Goal: Task Accomplishment & Management: Complete application form

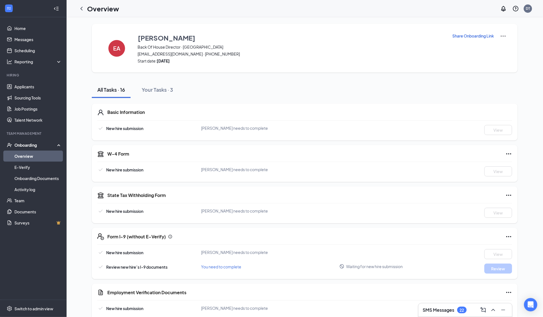
click at [34, 158] on link "Overview" at bounding box center [37, 155] width 47 height 11
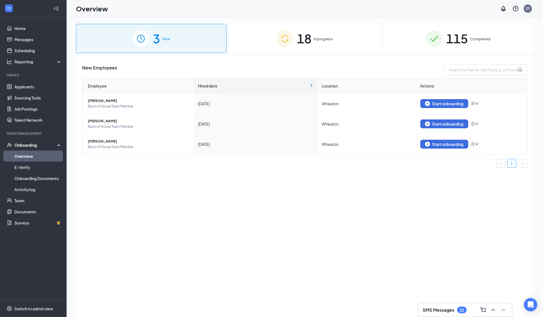
click at [292, 45] on img at bounding box center [285, 38] width 17 height 17
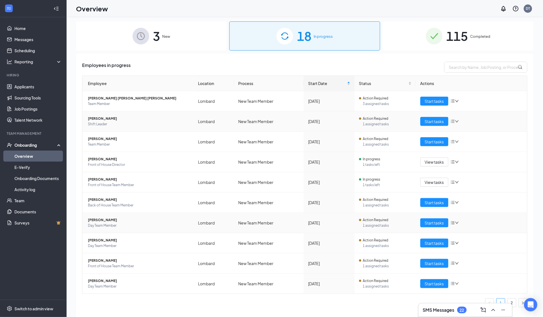
scroll to position [8, 0]
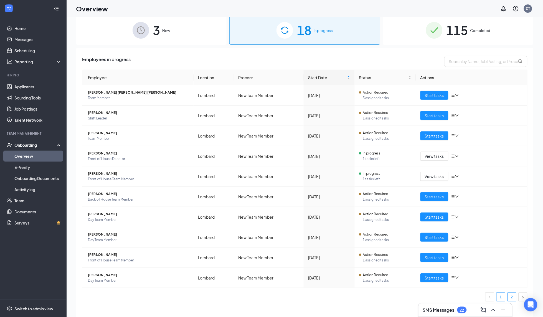
click at [513, 297] on link "2" at bounding box center [512, 296] width 8 height 8
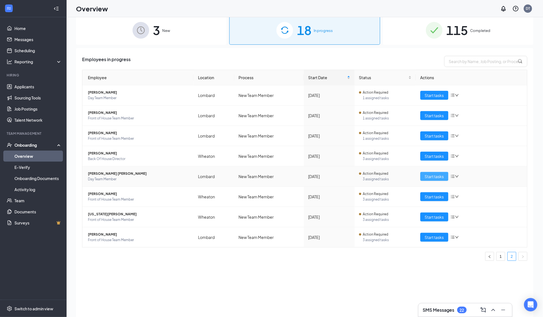
click at [440, 177] on span "Start tasks" at bounding box center [434, 176] width 19 height 6
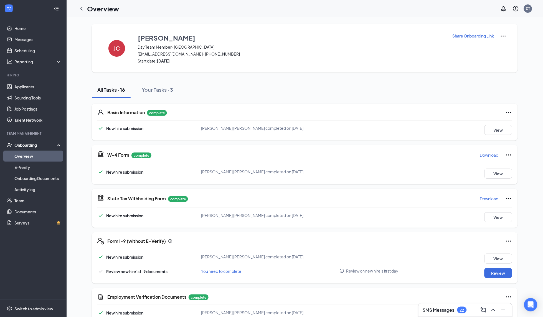
click at [455, 36] on p "Share Onboarding Link" at bounding box center [474, 36] width 42 height 6
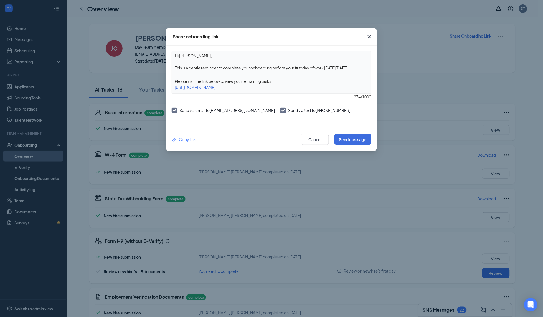
drag, startPoint x: 356, startPoint y: 64, endPoint x: 324, endPoint y: 69, distance: 32.2
click at [324, 69] on textarea "Hi [PERSON_NAME], This is a gentle reminder to complete your onboarding before …" at bounding box center [271, 61] width 199 height 21
click at [324, 68] on textarea "Hi [PERSON_NAME], This is a gentle reminder to complete your onboarding before …" at bounding box center [271, 61] width 199 height 21
drag, startPoint x: 362, startPoint y: 67, endPoint x: 273, endPoint y: 68, distance: 89.0
click at [273, 68] on textarea "Hi [PERSON_NAME], This is a gentle reminder to complete your onboarding before …" at bounding box center [271, 61] width 199 height 21
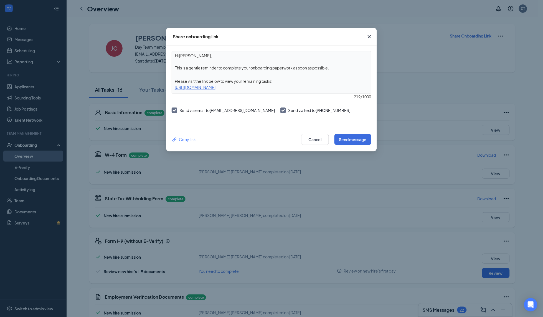
type textarea "Hi [PERSON_NAME], This is a gentle reminder to complete your onboarding paperwo…"
drag, startPoint x: 325, startPoint y: 107, endPoint x: 296, endPoint y: 107, distance: 28.6
click at [296, 107] on div "Send via email to [EMAIL_ADDRESS][DOMAIN_NAME] Send via text to [PHONE_NUMBER]" at bounding box center [272, 114] width 200 height 16
copy span "331) 312-5783"
click at [349, 137] on button "Send message" at bounding box center [353, 139] width 37 height 11
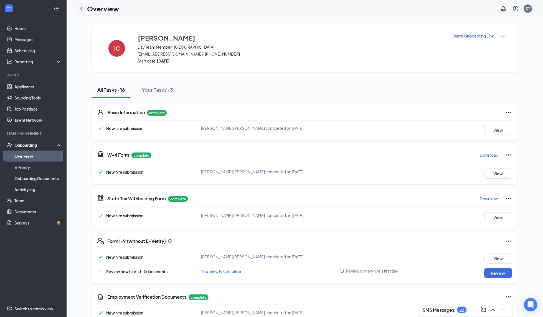
click at [81, 10] on icon "ChevronLeft" at bounding box center [81, 8] width 7 height 7
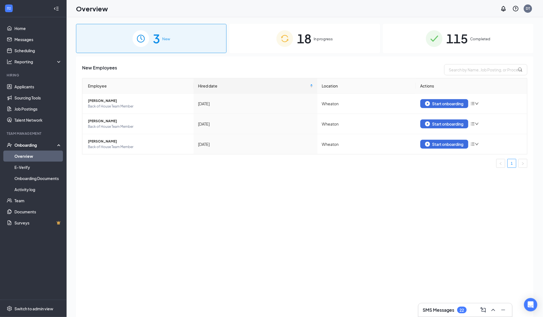
click at [342, 40] on div "18 In progress" at bounding box center [304, 38] width 151 height 29
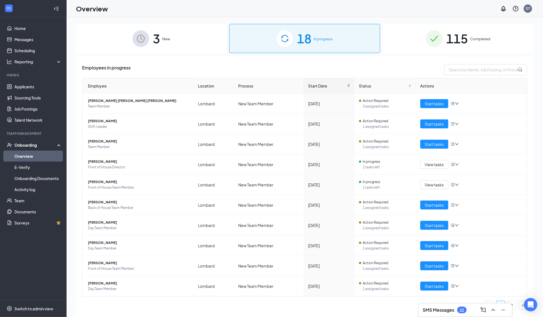
click at [513, 305] on div "SMS Messages 22" at bounding box center [465, 310] width 94 height 14
click at [513, 304] on link "2" at bounding box center [512, 305] width 8 height 8
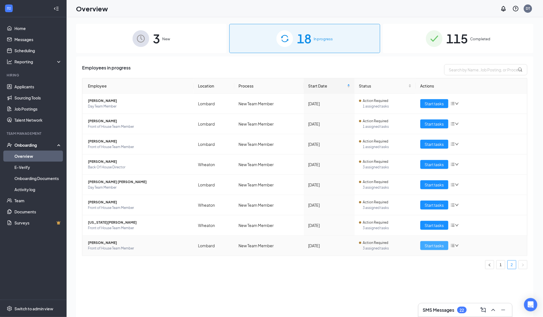
click at [430, 245] on span "Start tasks" at bounding box center [434, 245] width 19 height 6
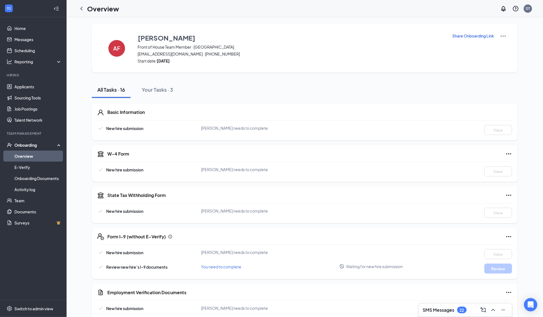
click at [462, 35] on p "Share Onboarding Link" at bounding box center [474, 36] width 42 height 6
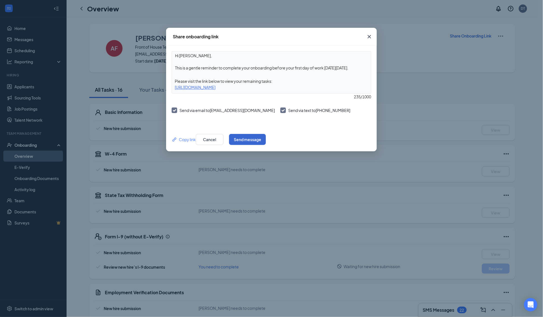
click at [266, 138] on button "Send message" at bounding box center [247, 139] width 37 height 11
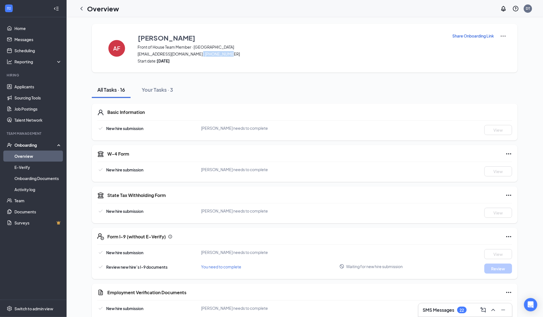
drag, startPoint x: 224, startPoint y: 53, endPoint x: 194, endPoint y: 55, distance: 30.3
click at [194, 55] on span "[EMAIL_ADDRESS][DOMAIN_NAME] · [PHONE_NUMBER]" at bounding box center [292, 54] width 308 height 6
click at [86, 11] on div "Overview" at bounding box center [97, 8] width 43 height 11
click at [85, 11] on div at bounding box center [81, 8] width 11 height 11
click at [85, 11] on icon "ChevronLeft" at bounding box center [81, 8] width 7 height 7
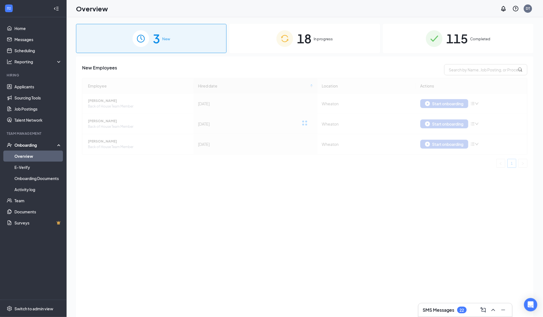
click at [466, 0] on div "Overview DT" at bounding box center [305, 8] width 477 height 17
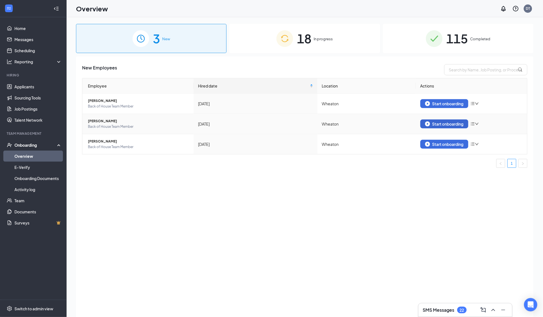
click at [430, 122] on div "Start onboarding" at bounding box center [444, 123] width 39 height 5
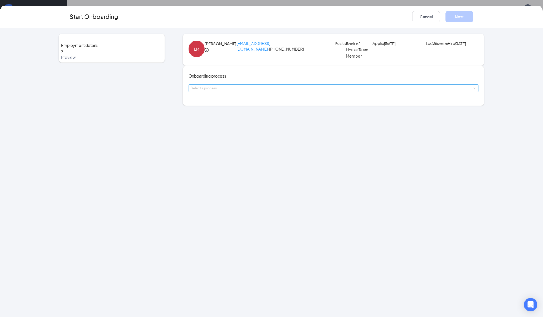
click at [232, 91] on div "Select a process" at bounding box center [332, 88] width 283 height 6
click at [226, 121] on span "New Team Member" at bounding box center [213, 123] width 35 height 5
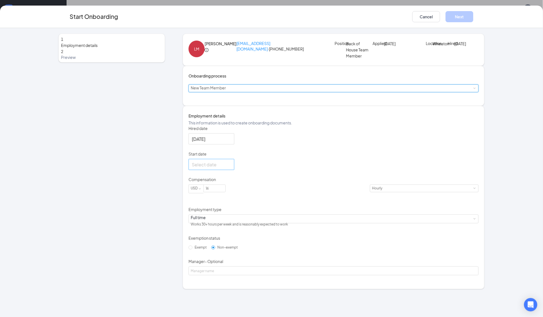
click at [227, 168] on input "Start date" at bounding box center [211, 164] width 38 height 7
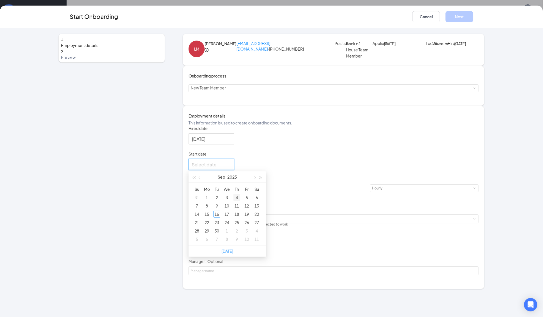
type input "[DATE]"
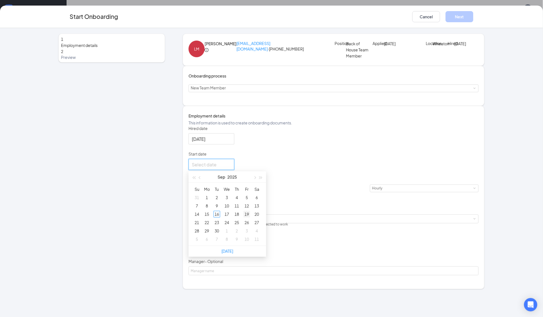
type input "[DATE]"
click at [248, 217] on div "19" at bounding box center [247, 214] width 7 height 7
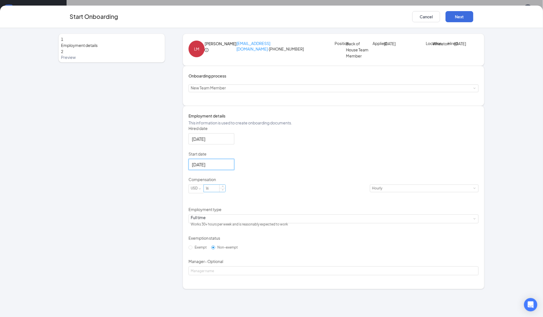
click at [220, 192] on input "16" at bounding box center [215, 187] width 22 height 7
type input "17.5"
click at [214, 223] on div "Full time Works 30+ hours per week and is reasonably expected to work" at bounding box center [334, 218] width 286 height 8
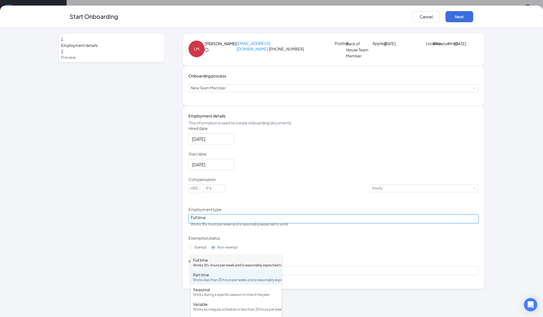
click at [210, 277] on div "Part time" at bounding box center [236, 275] width 87 height 6
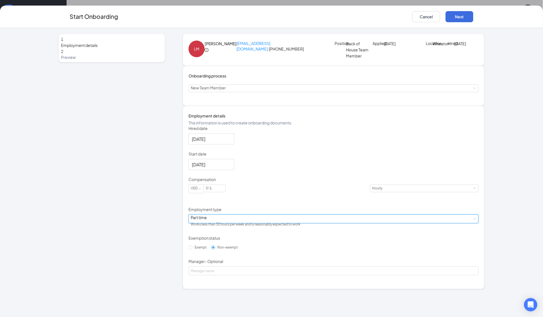
scroll to position [8, 0]
drag, startPoint x: 297, startPoint y: 43, endPoint x: 210, endPoint y: 44, distance: 87.1
click at [210, 44] on div "[PERSON_NAME] [PERSON_NAME] [EMAIL_ADDRESS][DOMAIN_NAME] · [PHONE_NUMBER] Posit…" at bounding box center [334, 50] width 290 height 18
copy p "[EMAIL_ADDRESS][DOMAIN_NAME] · [PHONE_NUMBER]"
drag, startPoint x: 467, startPoint y: 21, endPoint x: 510, endPoint y: 4, distance: 46.0
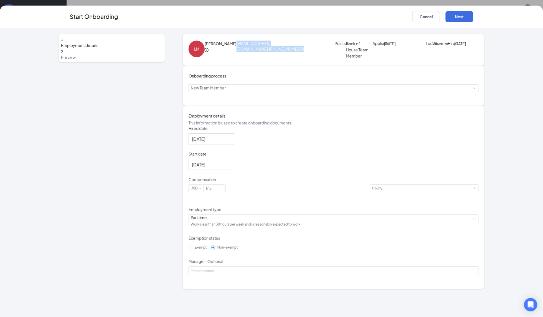
click at [510, 4] on div "Start Onboarding Cancel Next 1 Employment details 2 Preview [PERSON_NAME] [PERS…" at bounding box center [271, 158] width 543 height 317
click at [461, 21] on button "Next" at bounding box center [460, 16] width 28 height 11
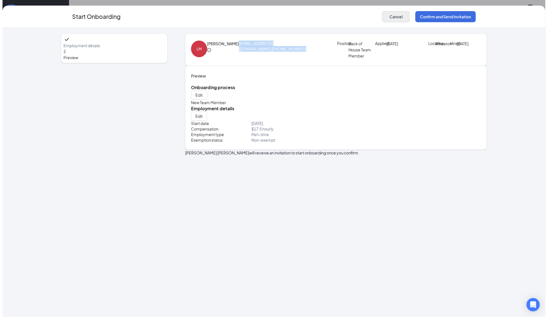
scroll to position [0, 0]
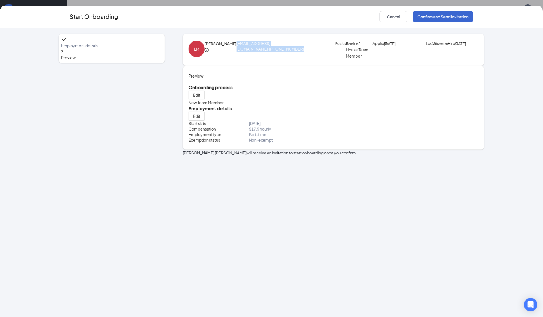
click at [425, 16] on button "Confirm and Send Invitation" at bounding box center [443, 16] width 60 height 11
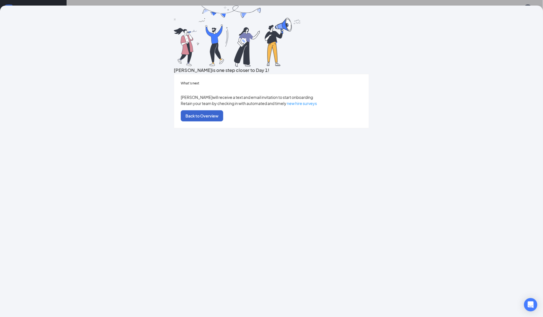
click at [223, 121] on button "Back to Overview" at bounding box center [202, 115] width 42 height 11
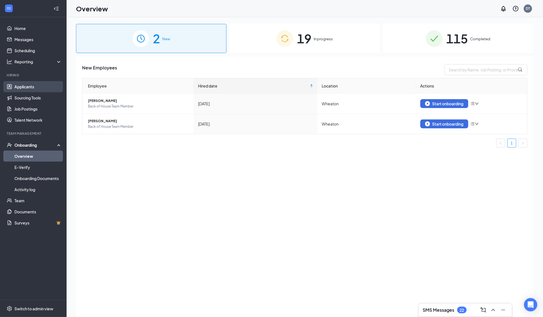
click at [34, 86] on link "Applicants" at bounding box center [37, 86] width 47 height 11
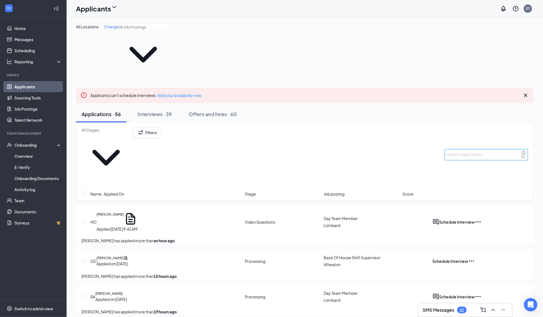
click at [465, 149] on input "text" at bounding box center [486, 154] width 83 height 11
type input "[PERSON_NAME]"
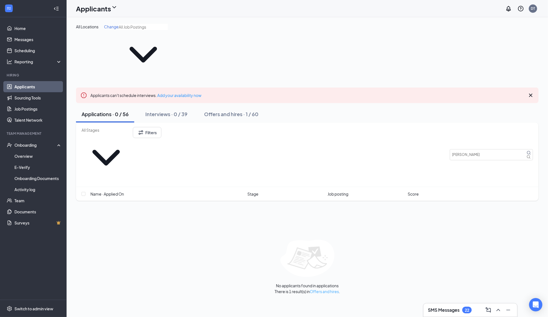
click at [324, 289] on link "Offers and hires" at bounding box center [324, 291] width 29 height 5
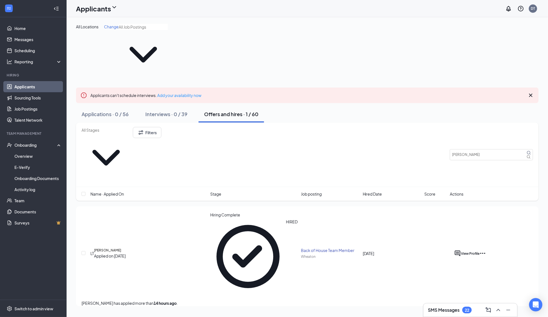
click at [486, 250] on icon "Ellipses" at bounding box center [483, 253] width 7 height 7
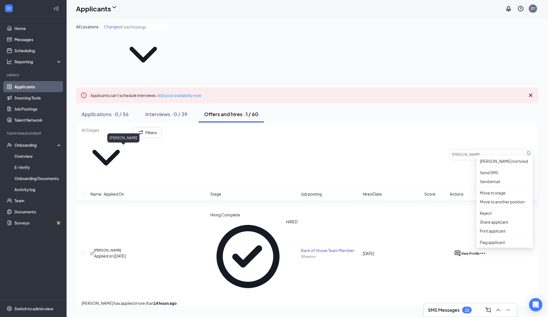
click at [121, 247] on h5 "[PERSON_NAME]" at bounding box center [107, 249] width 27 height 5
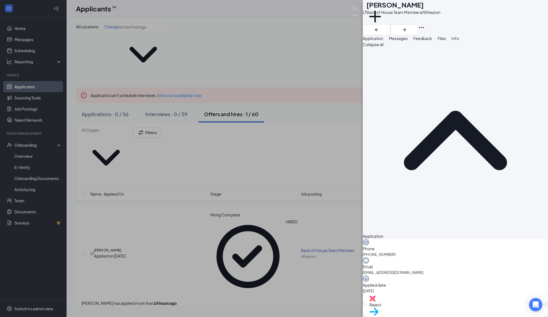
click at [408, 41] on button "Messages" at bounding box center [398, 38] width 19 height 6
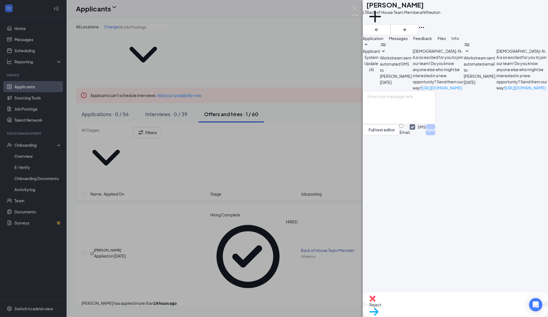
click at [380, 62] on span "Applicant System Update (4)" at bounding box center [371, 60] width 17 height 23
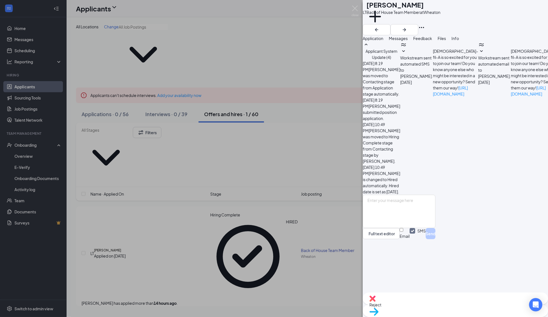
click at [478, 79] on span "Workstream sent automated email to [PERSON_NAME]." at bounding box center [494, 66] width 33 height 23
click at [421, 228] on textarea at bounding box center [399, 210] width 73 height 33
drag, startPoint x: 432, startPoint y: 273, endPoint x: 367, endPoint y: 235, distance: 75.1
click at [367, 235] on div "Applicant System Update (4) [DATE] 8:19 PM [PERSON_NAME] was moved to Contactin…" at bounding box center [455, 166] width 185 height 251
type textarea "Hi [PERSON_NAME], we just sent over the job offer information to you via text a…"
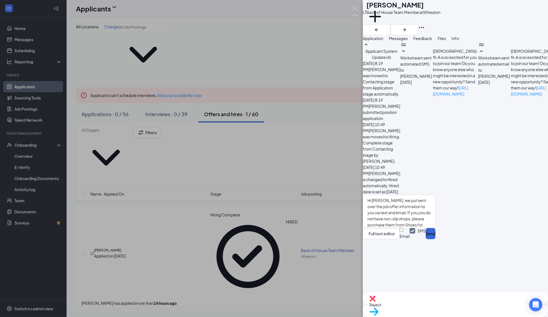
click at [436, 239] on button "Send" at bounding box center [431, 233] width 10 height 11
click at [354, 12] on img at bounding box center [355, 11] width 7 height 11
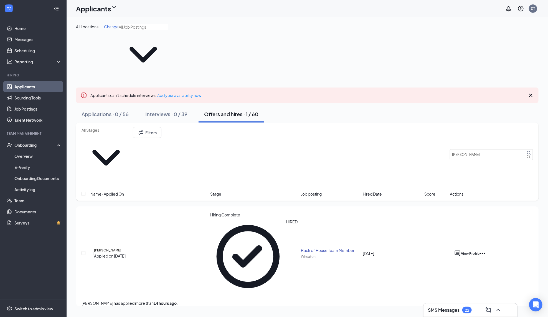
click at [472, 1] on div "Applicants DT" at bounding box center [308, 8] width 482 height 17
click at [28, 155] on link "Overview" at bounding box center [37, 155] width 47 height 11
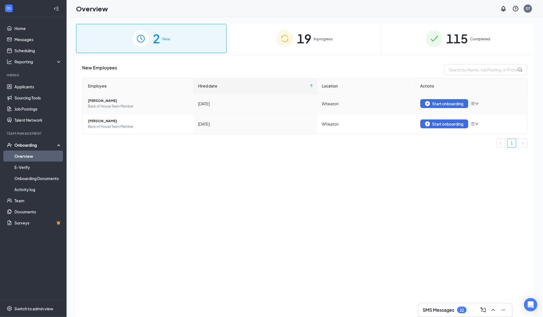
click at [137, 102] on span "[PERSON_NAME]" at bounding box center [138, 101] width 101 height 6
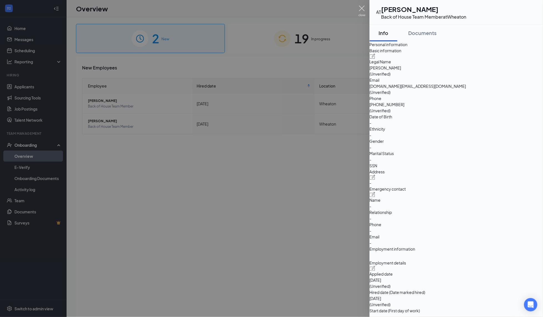
click at [365, 8] on img at bounding box center [362, 11] width 7 height 11
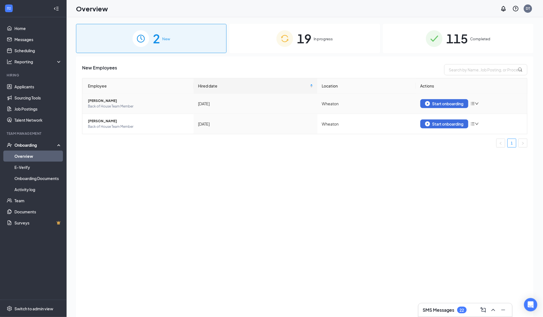
drag, startPoint x: 121, startPoint y: 100, endPoint x: 88, endPoint y: 100, distance: 33.0
click at [88, 100] on span "[PERSON_NAME]" at bounding box center [138, 101] width 101 height 6
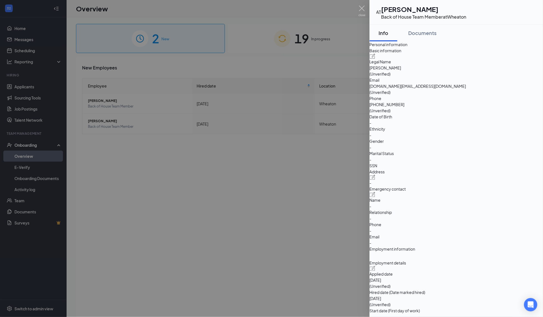
click at [432, 10] on h1 "[PERSON_NAME]" at bounding box center [423, 8] width 85 height 9
copy h1 "[PERSON_NAME]"
click at [475, 4] on div "AT [PERSON_NAME] Back of House Team Member at [GEOGRAPHIC_DATA]" at bounding box center [456, 12] width 173 height 25
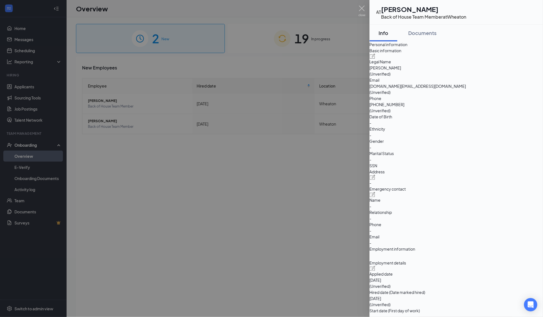
click at [469, 89] on span "[DOMAIN_NAME][EMAIL_ADDRESS][DOMAIN_NAME]" at bounding box center [456, 86] width 173 height 6
copy span "[DOMAIN_NAME][EMAIL_ADDRESS][DOMAIN_NAME]"
click at [467, 103] on span "[PHONE_NUMBER]" at bounding box center [456, 104] width 173 height 6
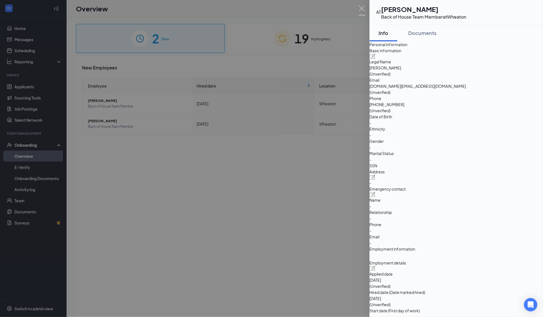
click at [467, 103] on span "[PHONE_NUMBER]" at bounding box center [456, 104] width 173 height 6
copy span "[PHONE_NUMBER]"
click at [359, 8] on img at bounding box center [362, 11] width 7 height 11
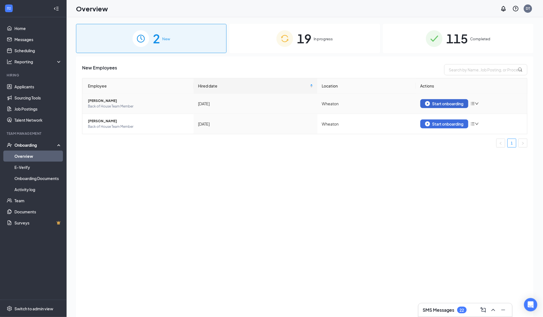
click at [451, 103] on div "Start onboarding" at bounding box center [444, 103] width 39 height 5
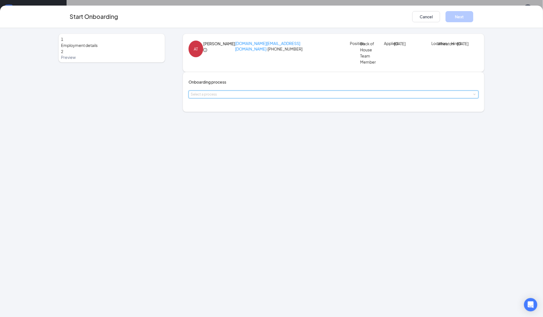
click at [221, 98] on div "Select a process" at bounding box center [334, 94] width 286 height 7
click at [222, 123] on span "New Team Member" at bounding box center [213, 123] width 35 height 5
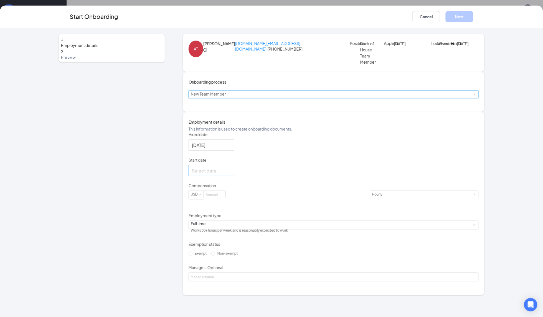
click at [231, 174] on div at bounding box center [211, 170] width 39 height 7
type input "[DATE]"
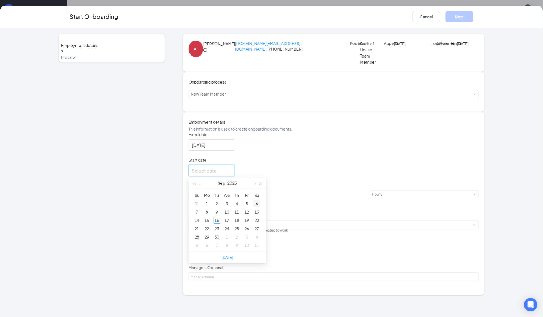
type input "[DATE]"
click at [250, 223] on div "19" at bounding box center [247, 220] width 7 height 7
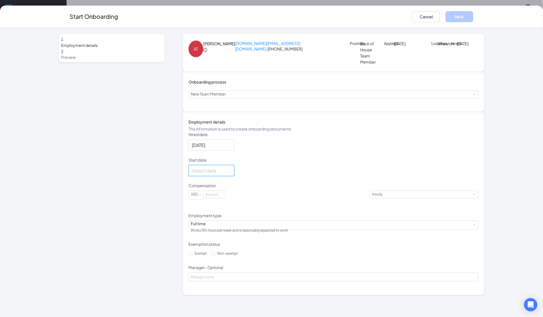
click at [231, 174] on div at bounding box center [211, 170] width 39 height 7
type input "[DATE]"
click at [238, 223] on div "18" at bounding box center [237, 220] width 7 height 7
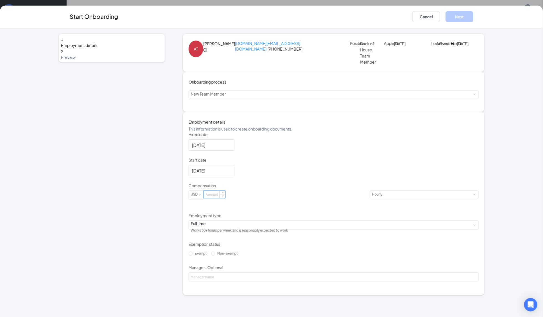
click at [219, 198] on input at bounding box center [215, 194] width 22 height 7
type input "18"
click at [215, 255] on span "Non-exempt" at bounding box center [227, 253] width 25 height 4
click at [211, 255] on input "Non-exempt" at bounding box center [213, 253] width 4 height 4
radio input "true"
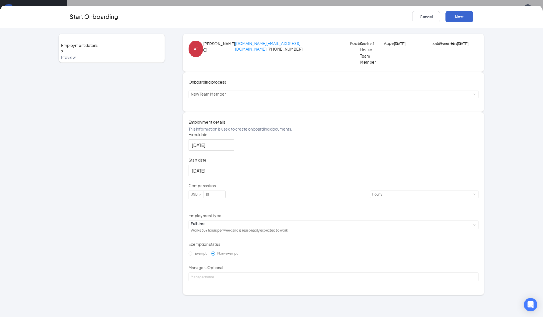
click at [452, 18] on button "Next" at bounding box center [460, 16] width 28 height 11
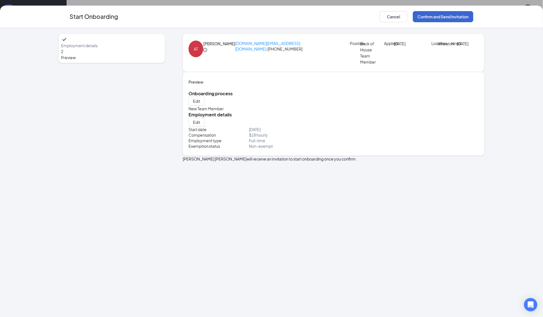
click at [452, 18] on button "Confirm and Send Invitation" at bounding box center [443, 16] width 60 height 11
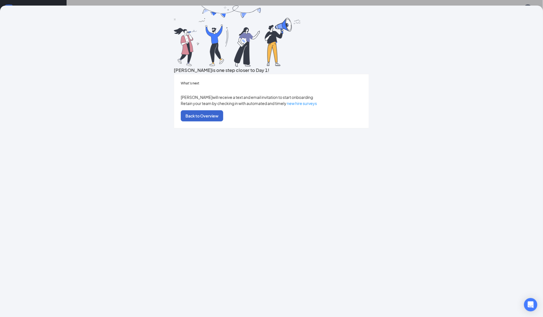
click at [223, 121] on button "Back to Overview" at bounding box center [202, 115] width 42 height 11
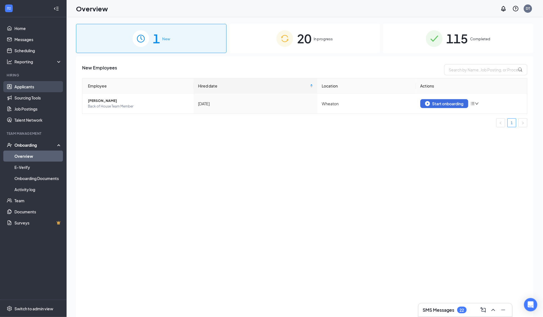
click at [30, 88] on link "Applicants" at bounding box center [37, 86] width 47 height 11
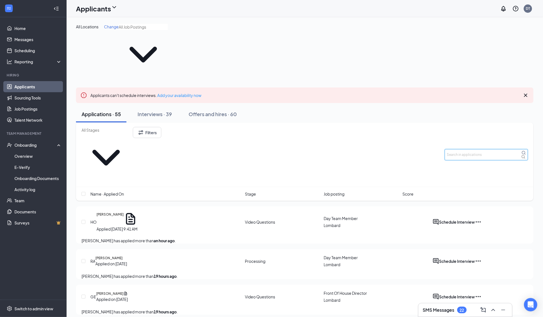
click at [460, 149] on input "text" at bounding box center [486, 154] width 83 height 11
type input "[PERSON_NAME]"
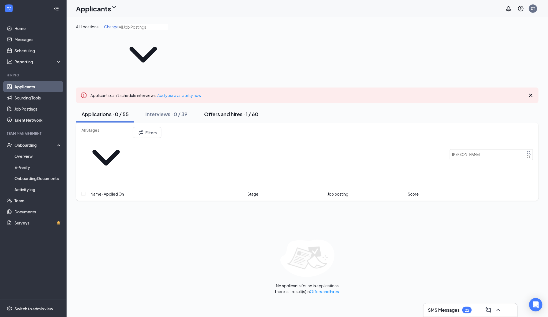
drag, startPoint x: 460, startPoint y: 108, endPoint x: 210, endPoint y: 86, distance: 251.5
click at [210, 110] on div "Offers and hires · 1 / 60" at bounding box center [231, 113] width 54 height 7
click at [245, 110] on div "Offers and hires · 1 / 60" at bounding box center [231, 113] width 54 height 7
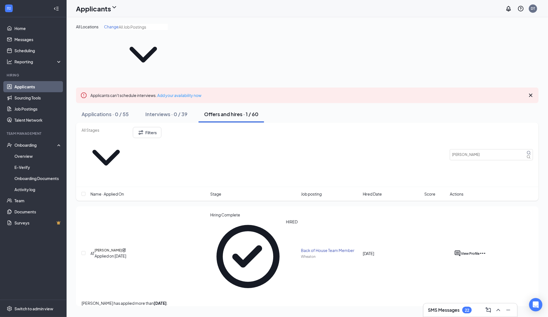
click at [126, 252] on div "Applied on [DATE]" at bounding box center [111, 255] width 32 height 6
click at [126, 247] on div "[PERSON_NAME]" at bounding box center [111, 249] width 32 height 5
click at [107, 247] on h5 "[PERSON_NAME]" at bounding box center [108, 249] width 27 height 5
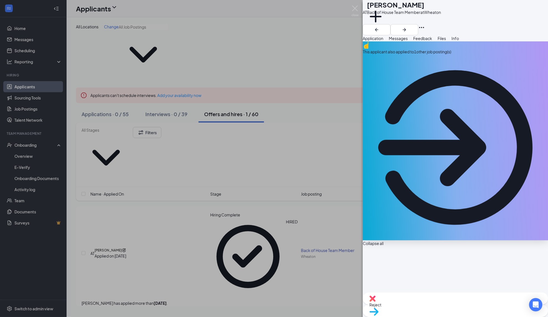
click at [408, 41] on span "Messages" at bounding box center [398, 38] width 19 height 5
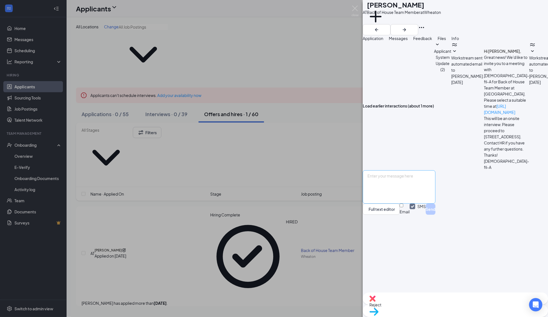
scroll to position [62, 0]
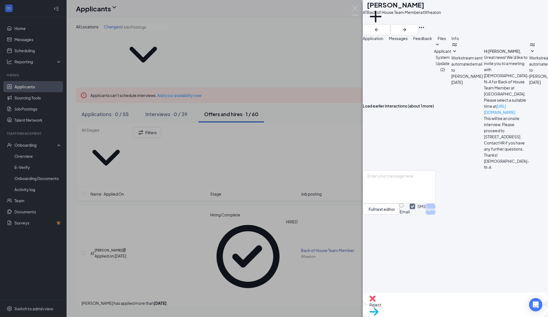
click at [529, 79] on span "Workstream sent automated SMS to [PERSON_NAME]." at bounding box center [545, 66] width 33 height 23
click at [451, 79] on span "Workstream sent automated email to [PERSON_NAME]." at bounding box center [467, 66] width 33 height 23
click at [426, 203] on textarea at bounding box center [399, 186] width 73 height 33
paste textarea "Hi [PERSON_NAME], we just sent over the job offer information to you via text a…"
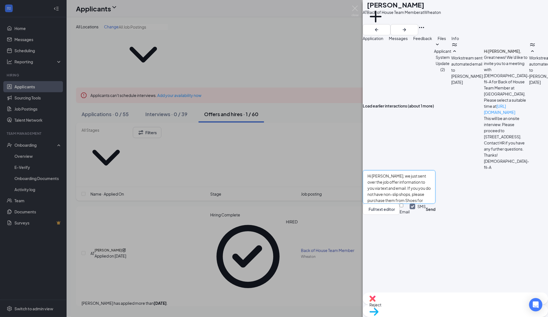
click at [391, 203] on textarea "Hi [PERSON_NAME], we just sent over the job offer information to you via text a…" at bounding box center [399, 186] width 73 height 33
type textarea "Hi [PERSON_NAME], we just sent over the job offer information to you via text a…"
click at [436, 214] on button "Send" at bounding box center [431, 208] width 10 height 11
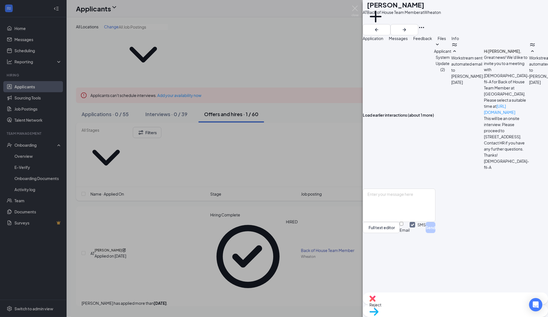
scroll to position [320, 0]
click at [25, 148] on div "AT [PERSON_NAME] Back of House Team Member at [GEOGRAPHIC_DATA] Add a tag Appli…" at bounding box center [274, 158] width 548 height 317
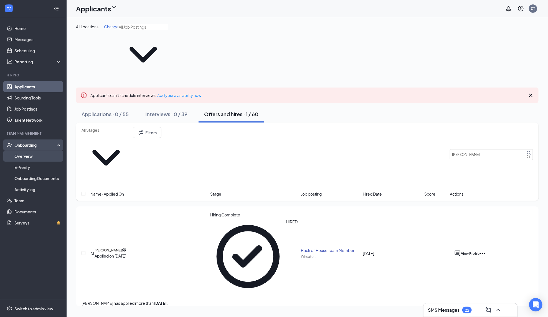
click at [21, 156] on link "Overview" at bounding box center [37, 155] width 47 height 11
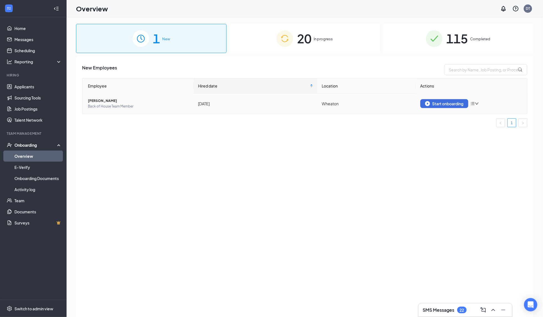
click at [113, 103] on span "[PERSON_NAME]" at bounding box center [138, 101] width 101 height 6
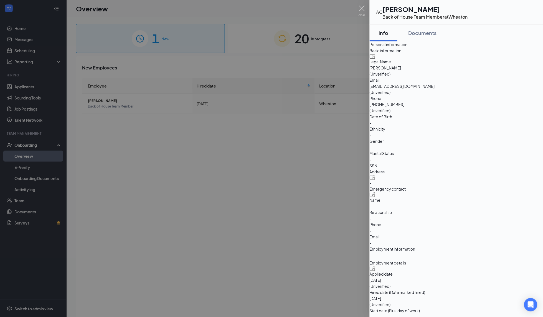
drag, startPoint x: 456, startPoint y: 97, endPoint x: 446, endPoint y: 94, distance: 10.6
click at [446, 94] on div "Email [EMAIL_ADDRESS][DOMAIN_NAME] (Unverified)" at bounding box center [456, 86] width 173 height 18
copy div "[EMAIL_ADDRESS][DOMAIN_NAME]"
drag, startPoint x: 473, startPoint y: 106, endPoint x: 451, endPoint y: 106, distance: 22.2
click at [451, 106] on span "[PHONE_NUMBER]" at bounding box center [456, 104] width 173 height 6
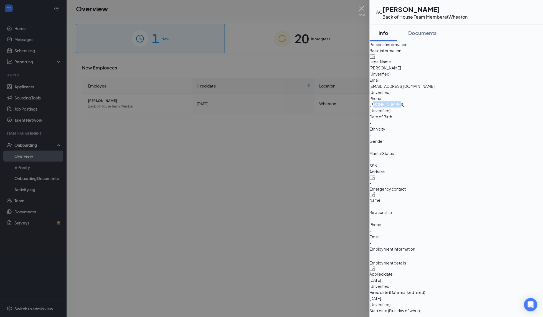
copy span "6306414440"
click at [367, 9] on div at bounding box center [271, 158] width 543 height 317
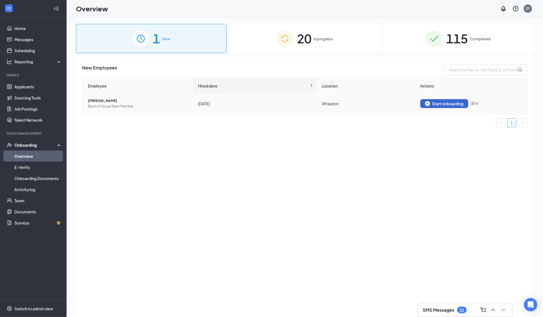
click at [449, 105] on div "Start onboarding" at bounding box center [444, 103] width 39 height 5
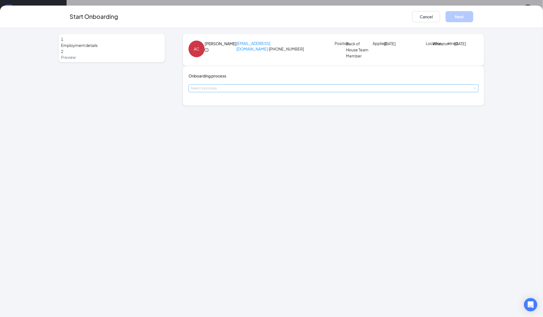
click at [235, 91] on div "Select a process" at bounding box center [332, 88] width 283 height 6
click at [229, 125] on span "New Team Member" at bounding box center [213, 123] width 35 height 5
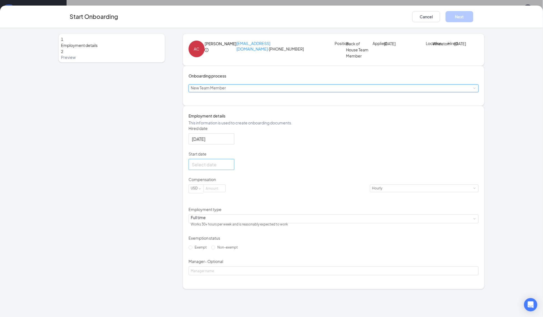
click at [234, 170] on div at bounding box center [212, 164] width 46 height 11
type input "[DATE]"
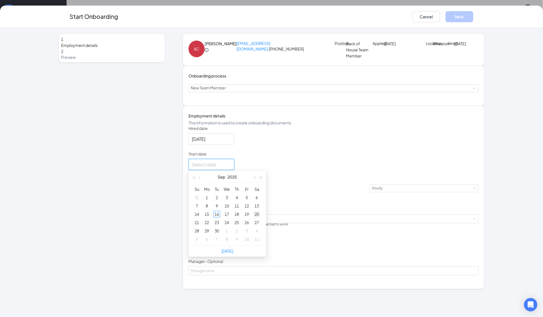
type input "[DATE]"
click at [240, 217] on div "18" at bounding box center [237, 214] width 7 height 7
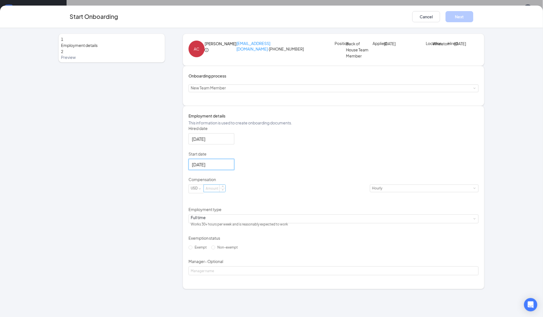
click at [226, 192] on input at bounding box center [215, 187] width 22 height 7
type input "18"
click at [215, 249] on span "Non-exempt" at bounding box center [227, 247] width 25 height 4
click at [211, 249] on input "Non-exempt" at bounding box center [213, 247] width 4 height 4
radio input "true"
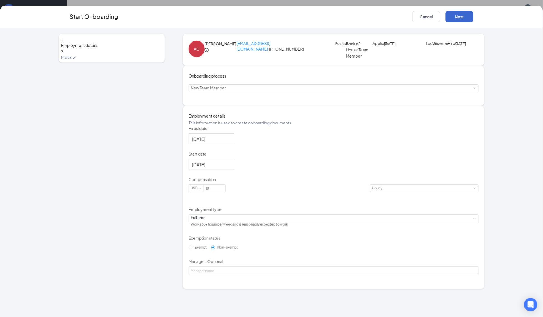
click at [456, 15] on button "Next" at bounding box center [460, 16] width 28 height 11
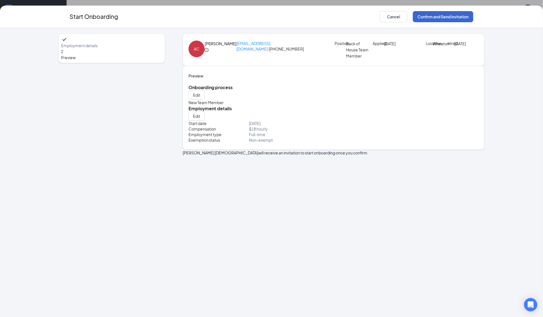
click at [456, 15] on button "Confirm and Send Invitation" at bounding box center [443, 16] width 60 height 11
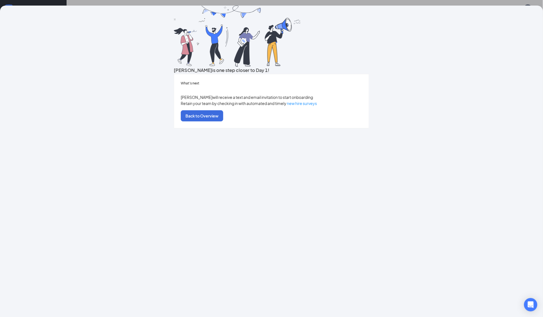
drag, startPoint x: 278, startPoint y: 208, endPoint x: 289, endPoint y: 206, distance: 10.9
click at [223, 121] on button "Back to Overview" at bounding box center [202, 115] width 42 height 11
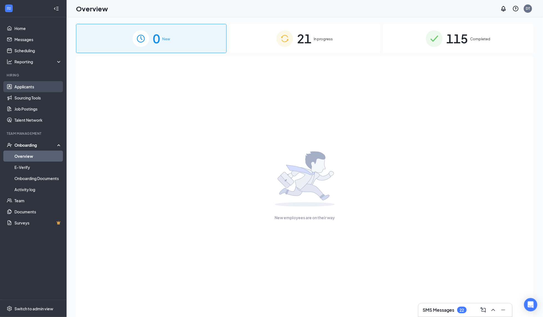
click at [36, 88] on link "Applicants" at bounding box center [37, 86] width 47 height 11
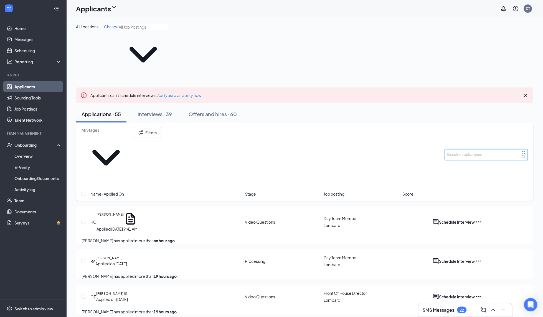
click at [498, 149] on input "text" at bounding box center [486, 154] width 83 height 11
type input "andre"
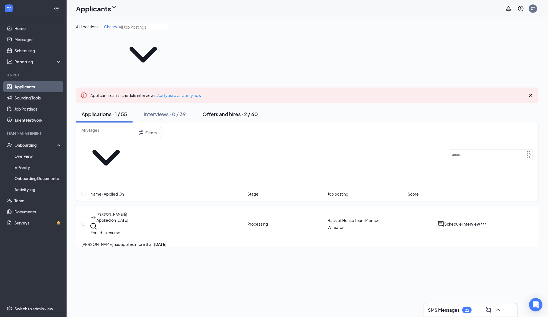
click at [241, 110] on div "Offers and hires · 2 / 60" at bounding box center [230, 113] width 55 height 7
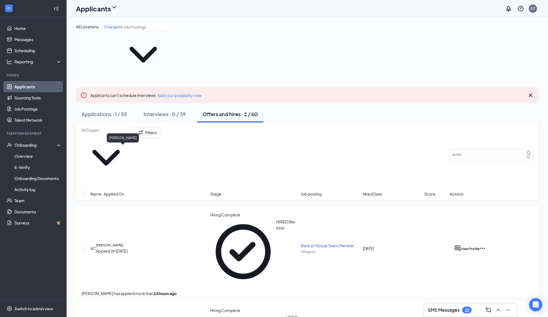
click at [123, 242] on h5 "[PERSON_NAME]" at bounding box center [109, 244] width 27 height 5
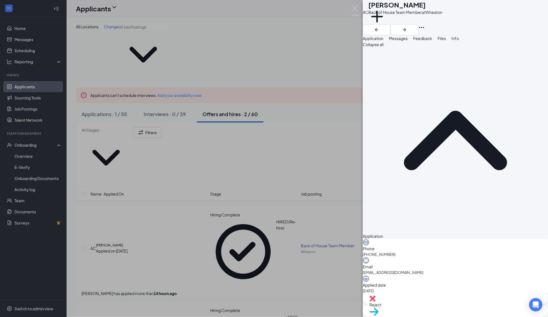
click at [408, 41] on button "Messages" at bounding box center [398, 38] width 19 height 6
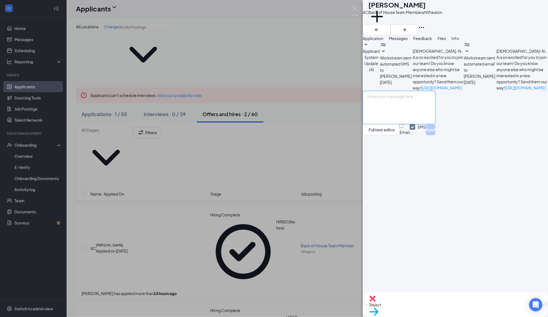
click at [421, 124] on textarea at bounding box center [399, 107] width 73 height 33
paste textarea "Hi [PERSON_NAME], we just sent over the job offer information to you via text a…"
click at [389, 124] on textarea "Hi [PERSON_NAME], we just sent over the job offer information to you via text a…" at bounding box center [399, 107] width 73 height 33
type textarea "Hi [PERSON_NAME], we just sent over the job offer information to you via text a…"
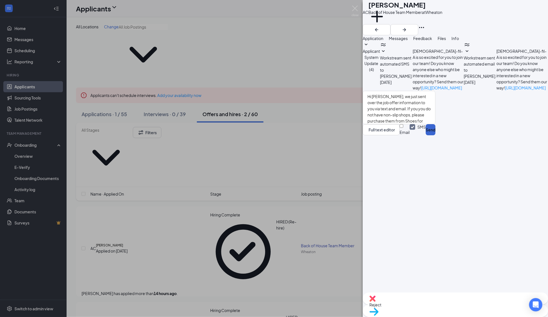
click at [436, 135] on button "Send" at bounding box center [431, 129] width 10 height 11
